Goal: Task Accomplishment & Management: Use online tool/utility

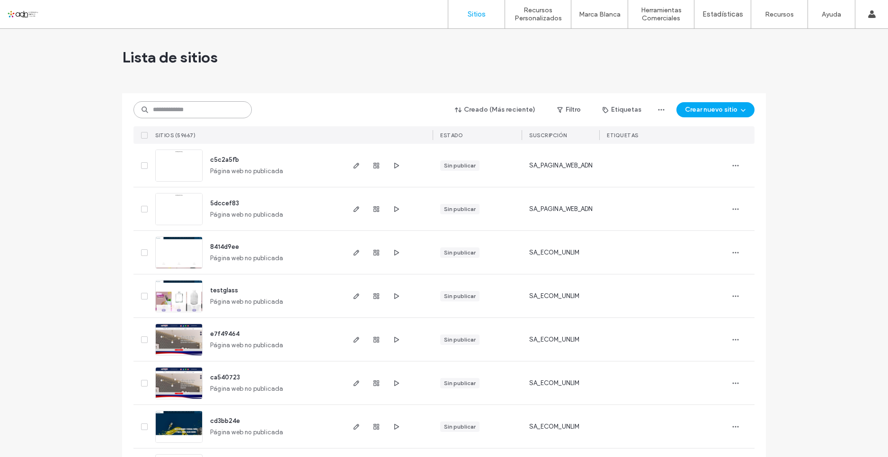
click at [213, 111] on input at bounding box center [192, 109] width 118 height 17
paste input "**********"
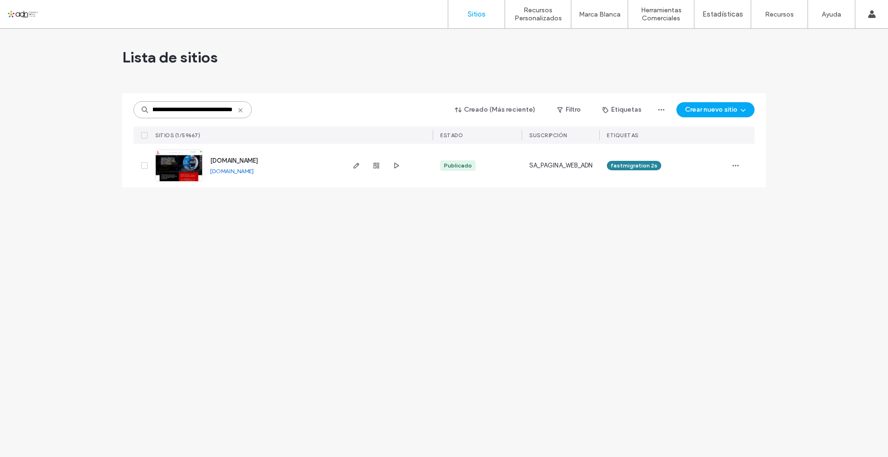
type input "**********"
click at [351, 167] on span "button" at bounding box center [356, 165] width 11 height 11
